Goal: Task Accomplishment & Management: Complete application form

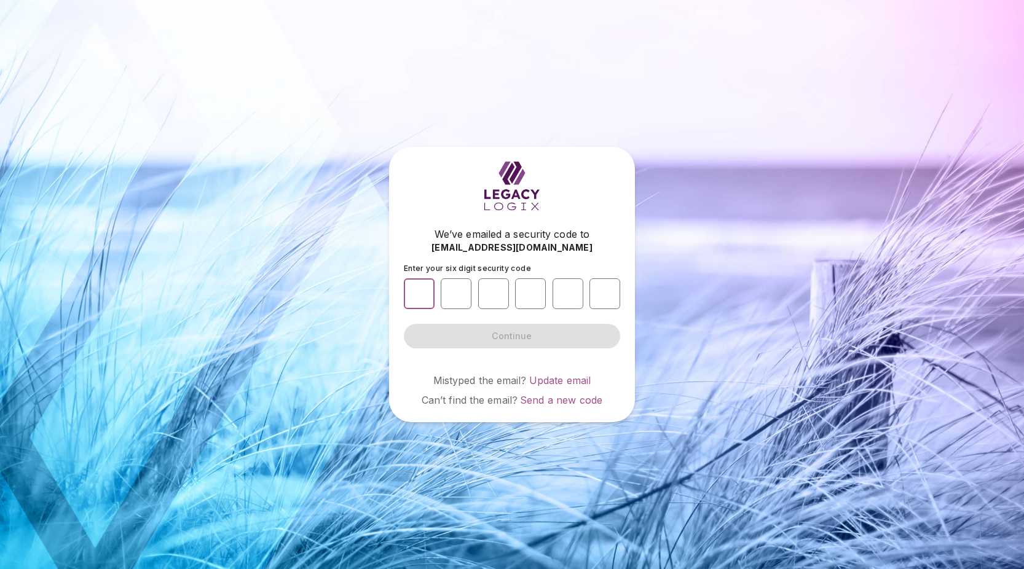
click at [423, 295] on input "number" at bounding box center [419, 293] width 31 height 31
type input "*"
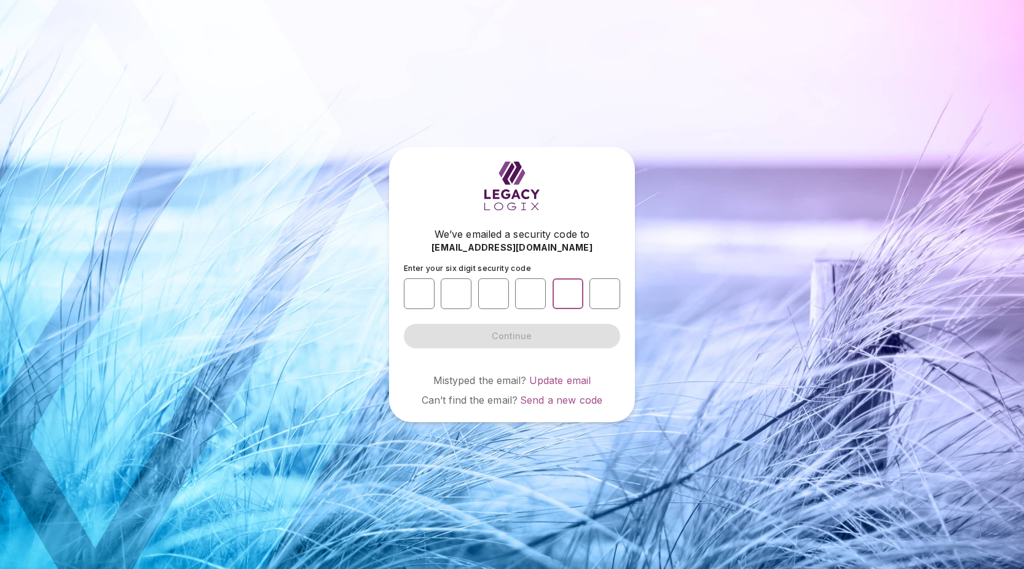
type input "*"
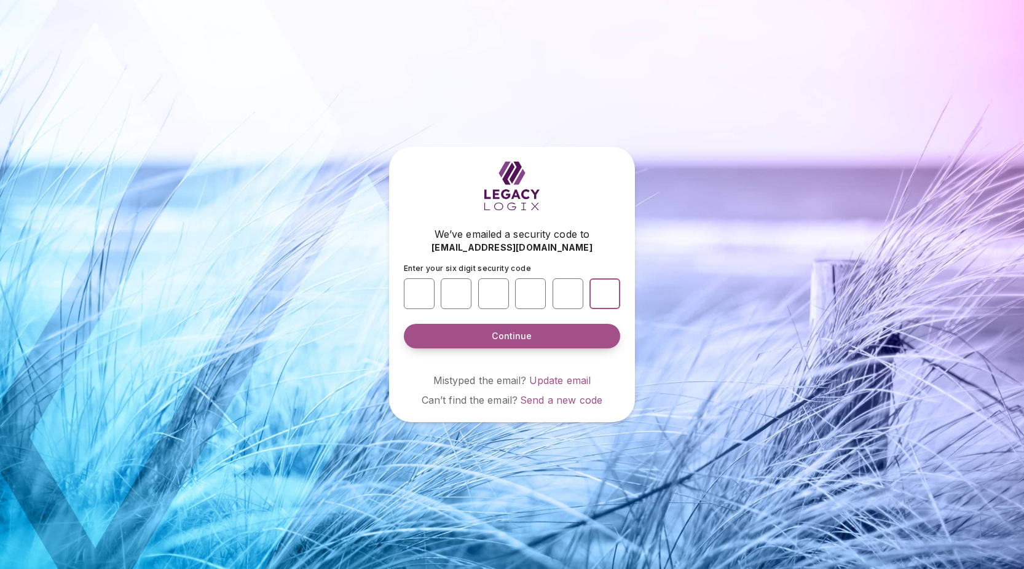
type input "*"
click at [512, 337] on span "Continue" at bounding box center [512, 336] width 40 height 12
